Goal: Navigation & Orientation: Find specific page/section

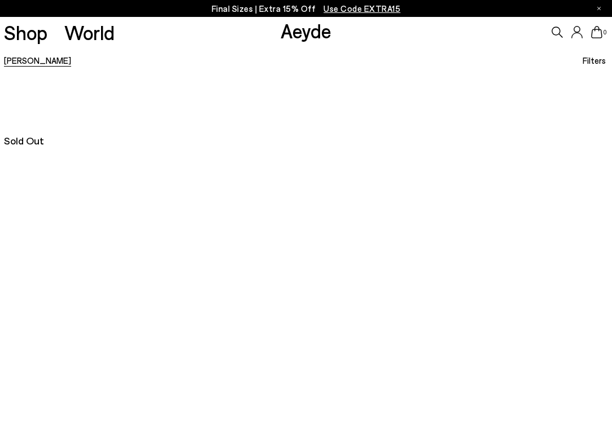
click at [10, 63] on link "[PERSON_NAME]" at bounding box center [37, 60] width 67 height 10
